Goal: Task Accomplishment & Management: Manage account settings

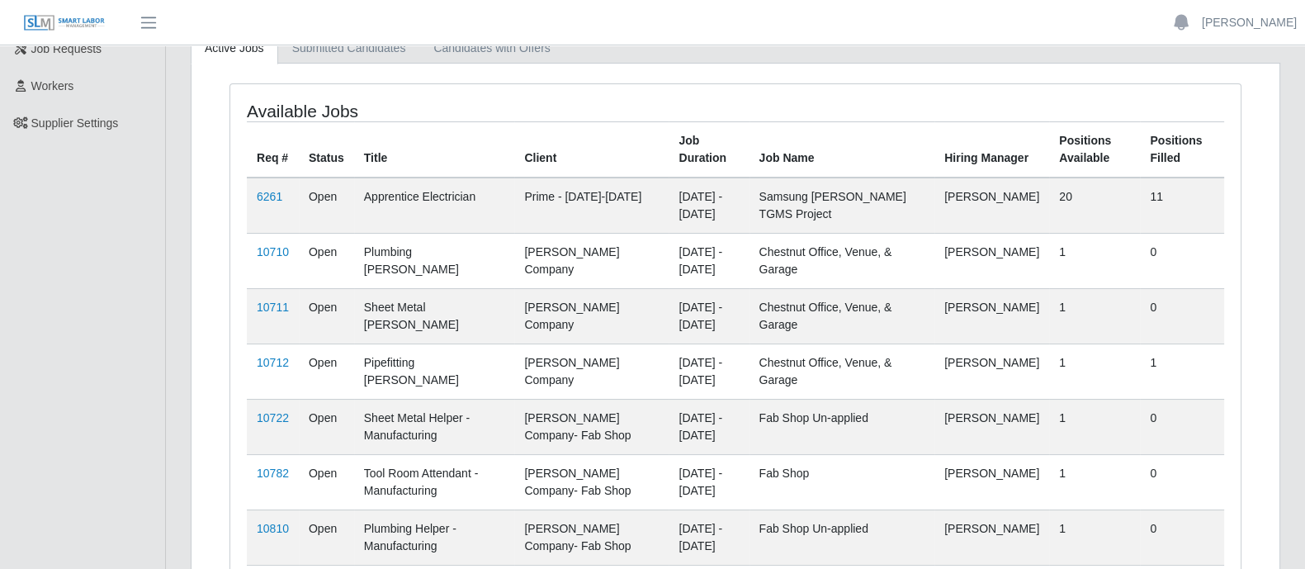
scroll to position [79, 0]
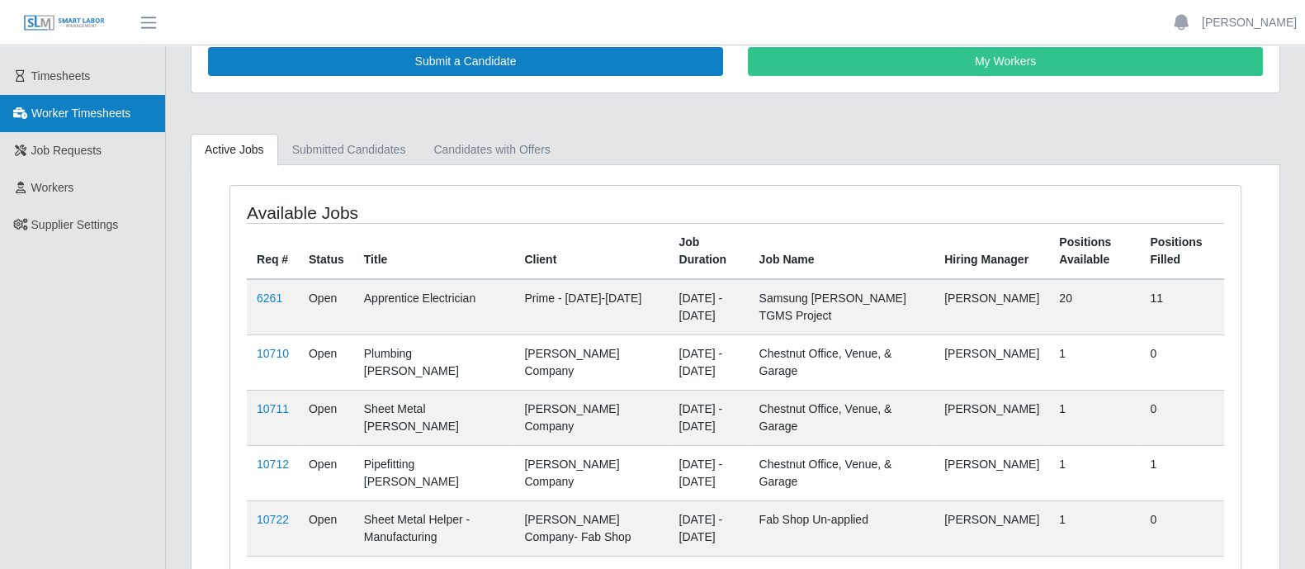
click at [84, 112] on span "Worker Timesheets" at bounding box center [80, 112] width 99 height 13
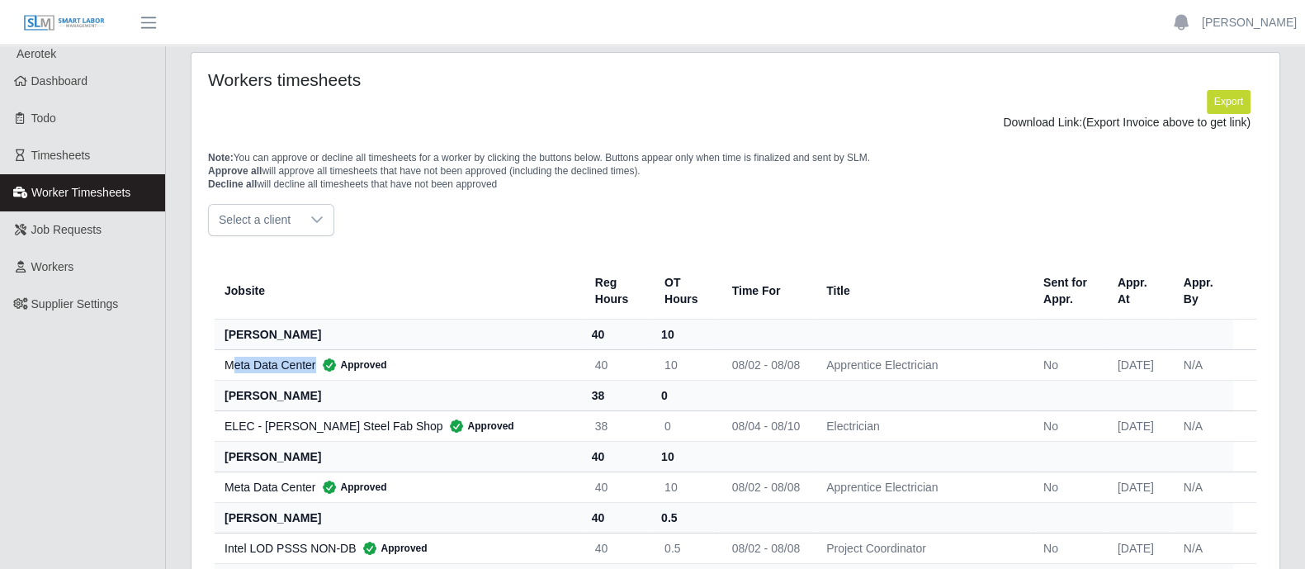
drag, startPoint x: 236, startPoint y: 362, endPoint x: 442, endPoint y: 367, distance: 206.4
click at [442, 367] on div "Meta Data Center Approved" at bounding box center [397, 365] width 344 height 17
click at [545, 229] on div "Select a client" at bounding box center [735, 220] width 1055 height 32
